Goal: Information Seeking & Learning: Learn about a topic

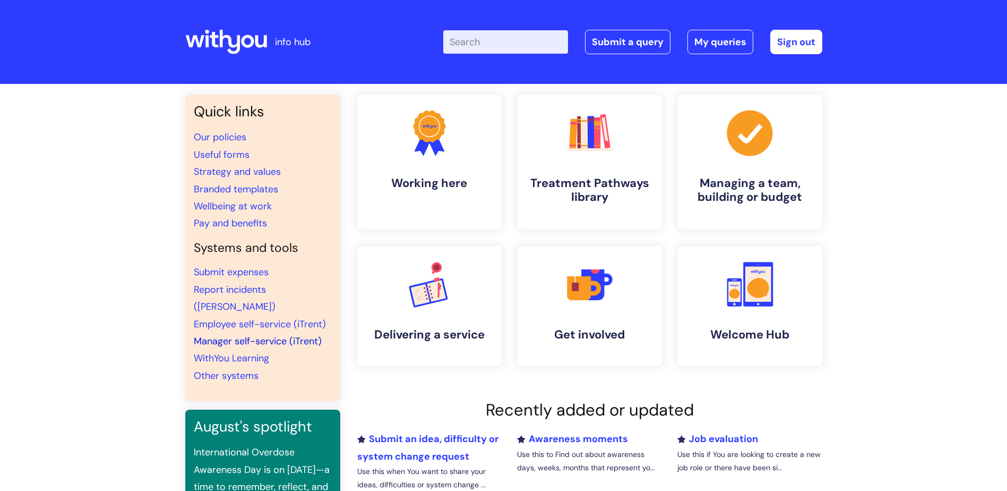
click at [266, 334] on link "Manager self-service (iTrent)" at bounding box center [258, 340] width 128 height 13
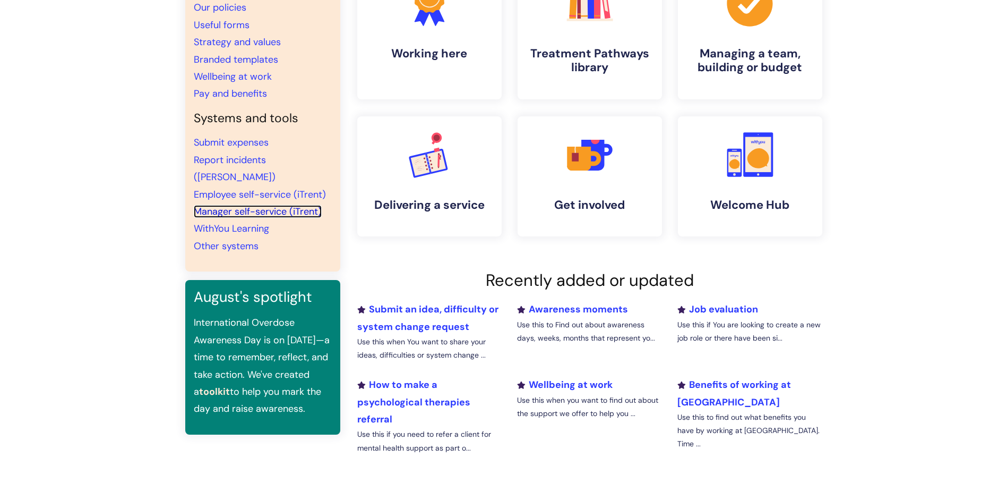
scroll to position [212, 0]
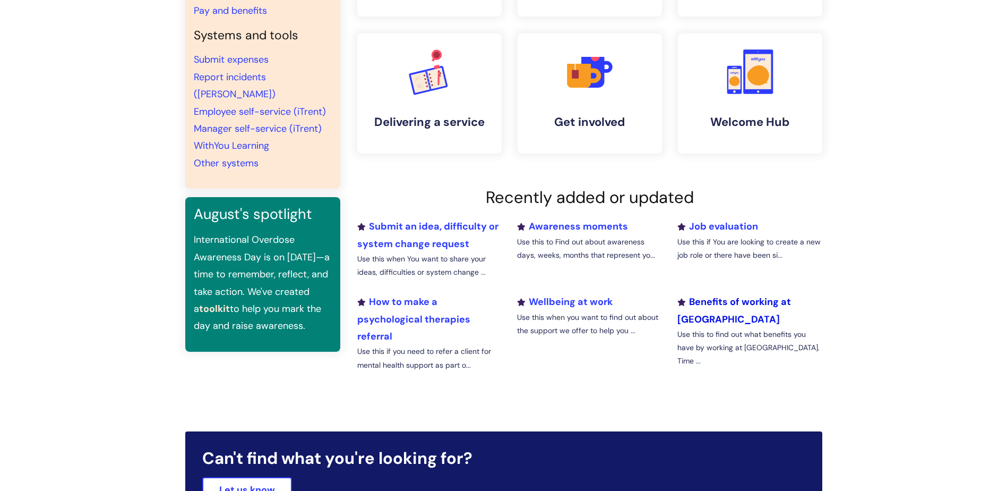
click at [776, 302] on link "Benefits of working at [GEOGRAPHIC_DATA]" at bounding box center [734, 310] width 114 height 30
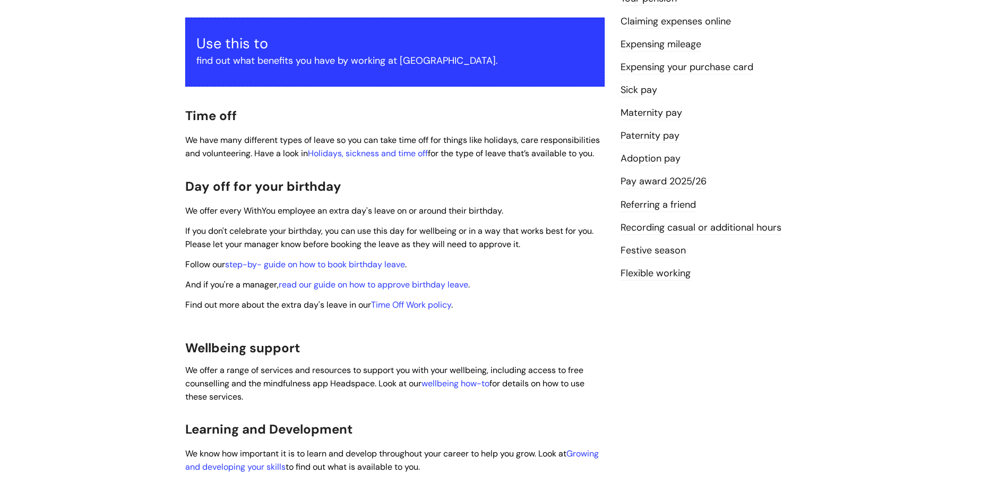
scroll to position [212, 0]
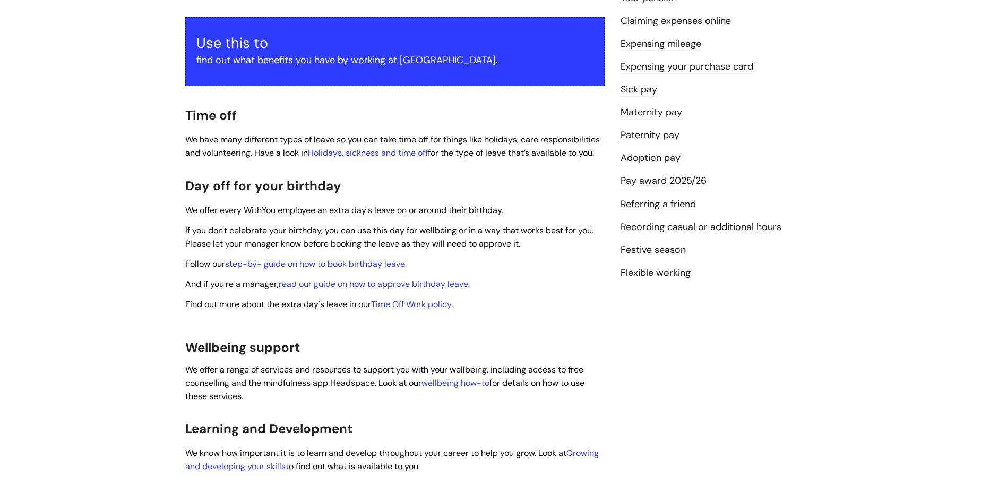
click at [690, 181] on link "Pay award 2025/26" at bounding box center [664, 181] width 86 height 14
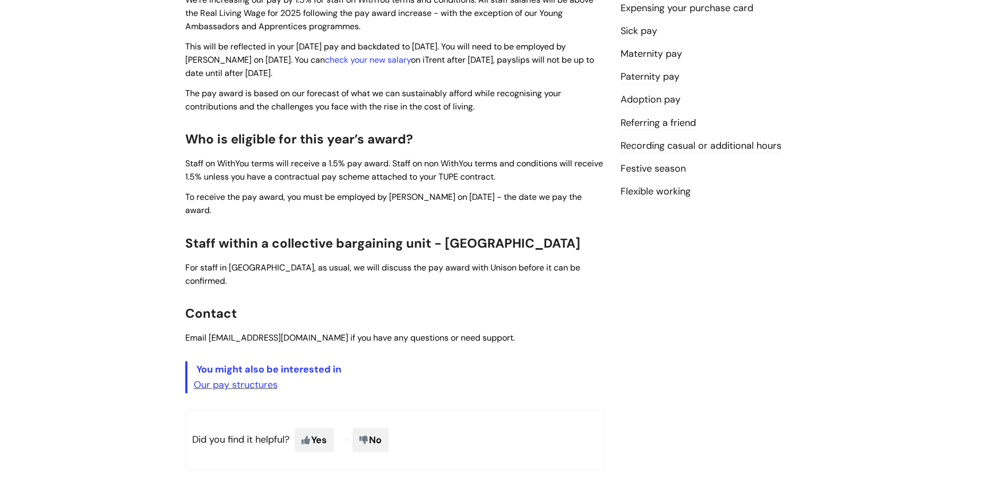
scroll to position [319, 0]
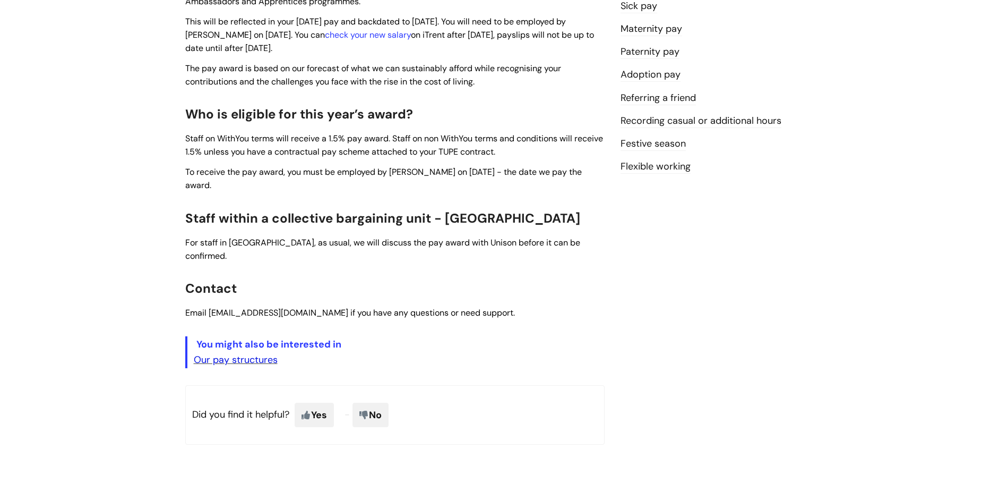
click at [263, 353] on link "Our pay structures" at bounding box center [236, 359] width 84 height 13
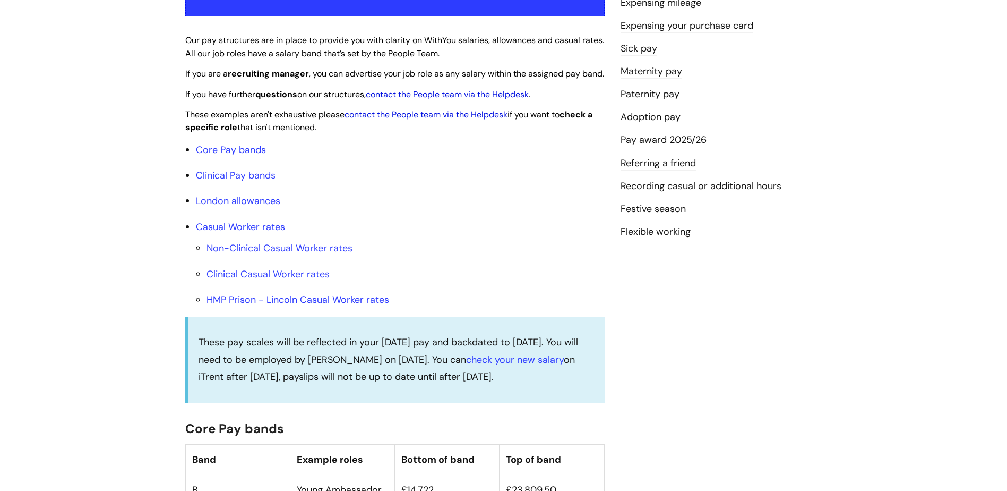
scroll to position [265, 0]
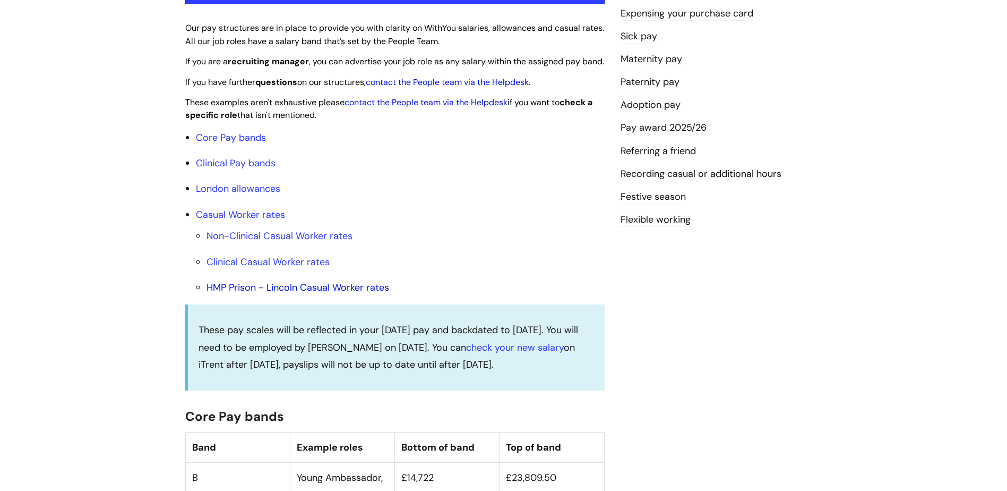
click at [364, 294] on link "HMP Prison - Lincoln Casual Worker rates" at bounding box center [298, 287] width 183 height 13
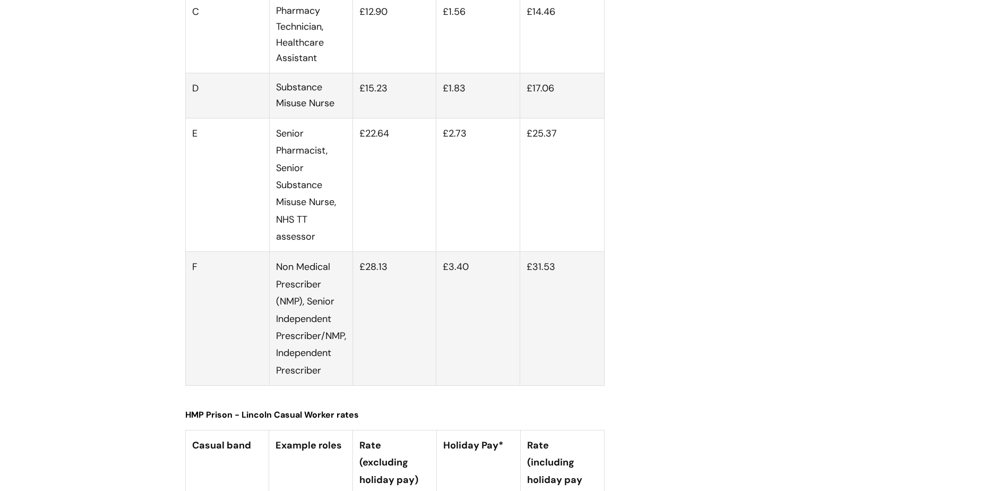
scroll to position [3815, 0]
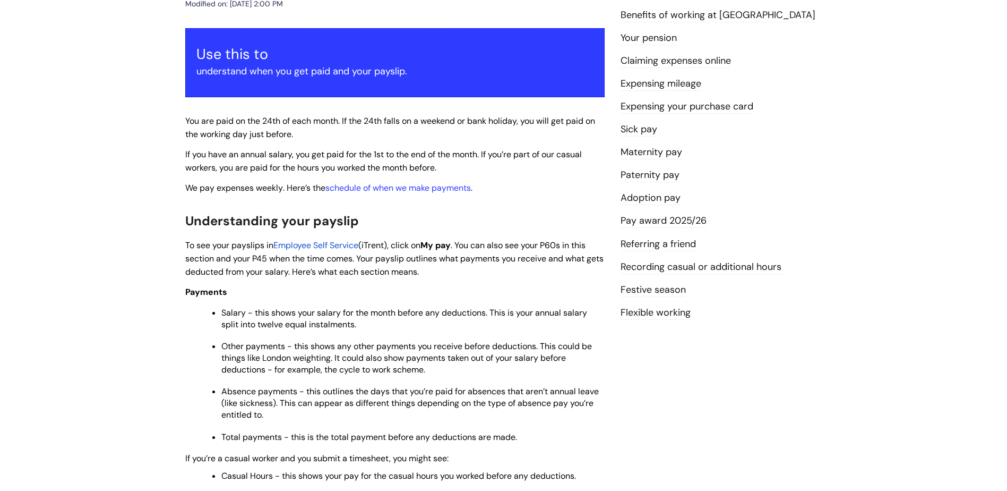
scroll to position [106, 0]
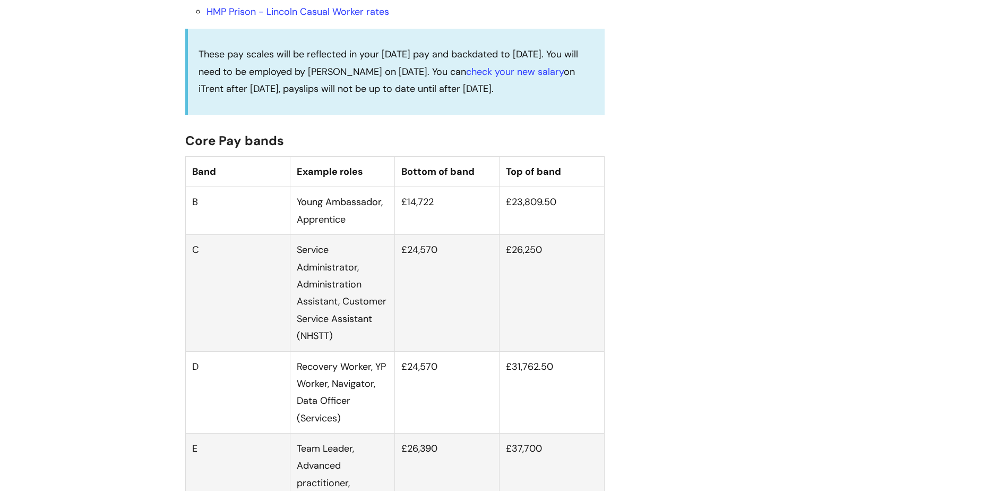
scroll to position [514, 0]
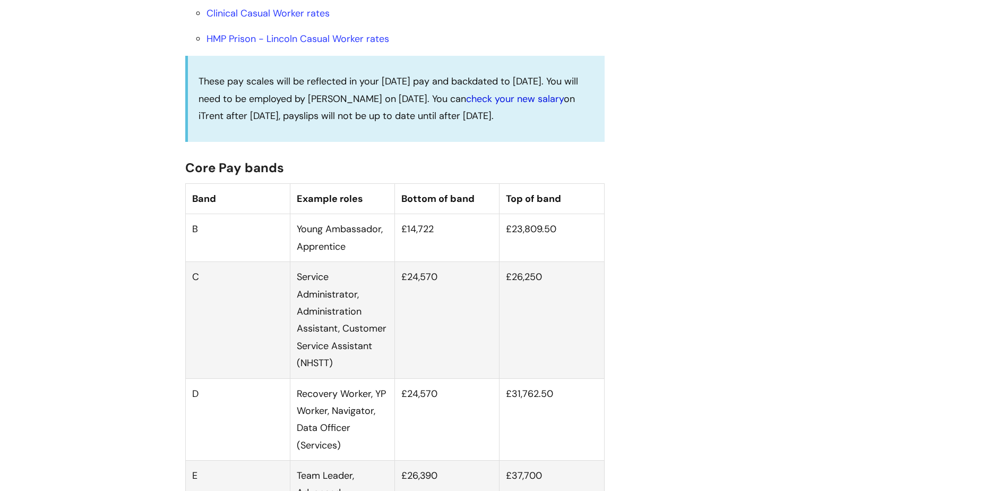
click at [543, 105] on link "check your new salary" at bounding box center [515, 98] width 98 height 13
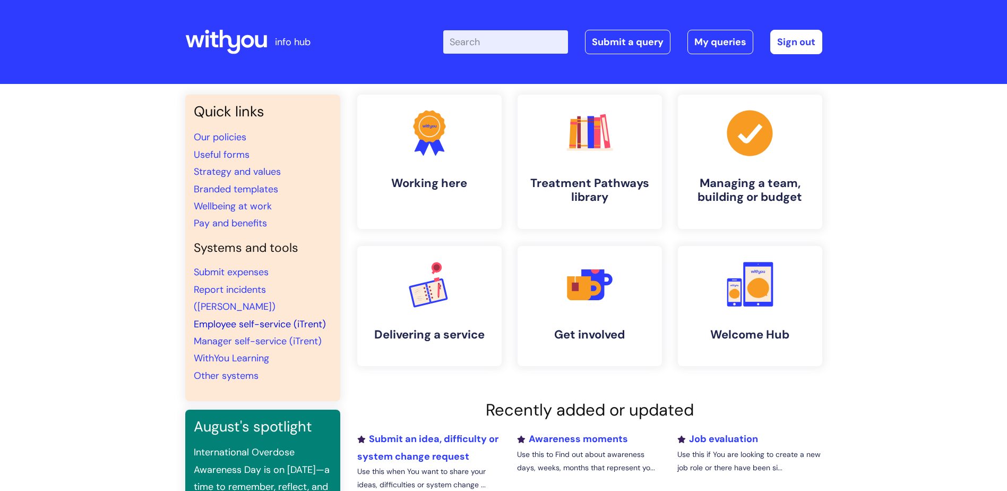
click at [223, 318] on link "Employee self-service (iTrent)" at bounding box center [260, 324] width 132 height 13
